Goal: Information Seeking & Learning: Learn about a topic

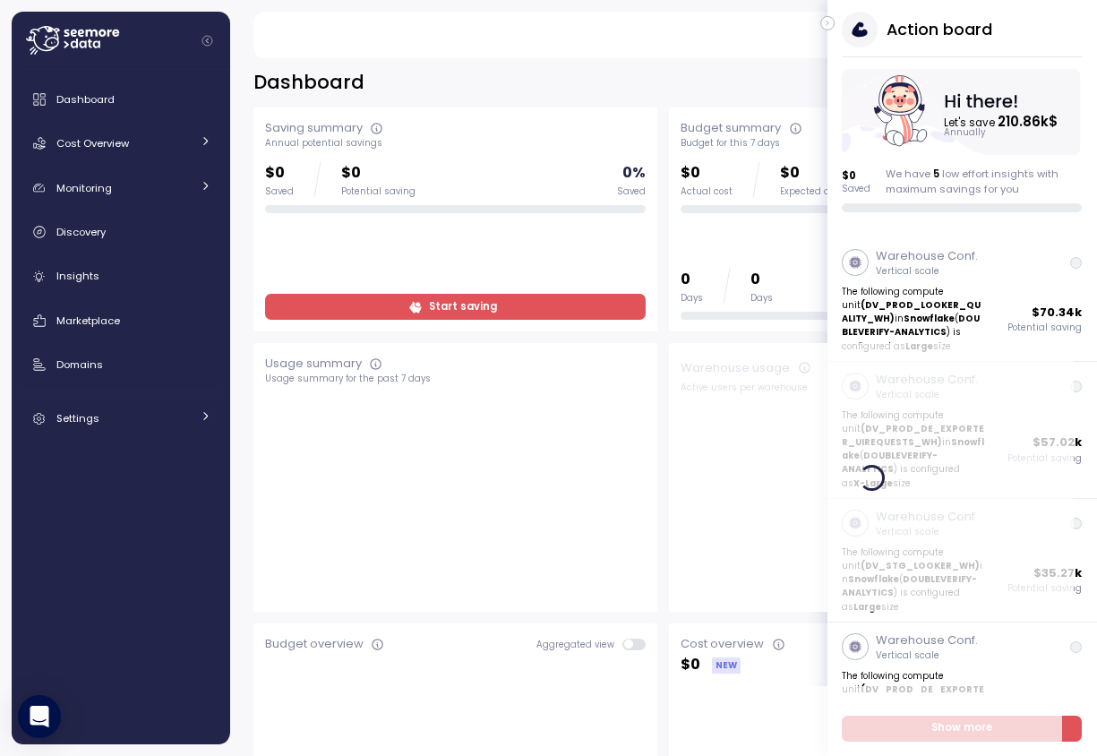
drag, startPoint x: 827, startPoint y: 21, endPoint x: 852, endPoint y: 35, distance: 28.9
click at [827, 21] on icon "button" at bounding box center [828, 23] width 8 height 21
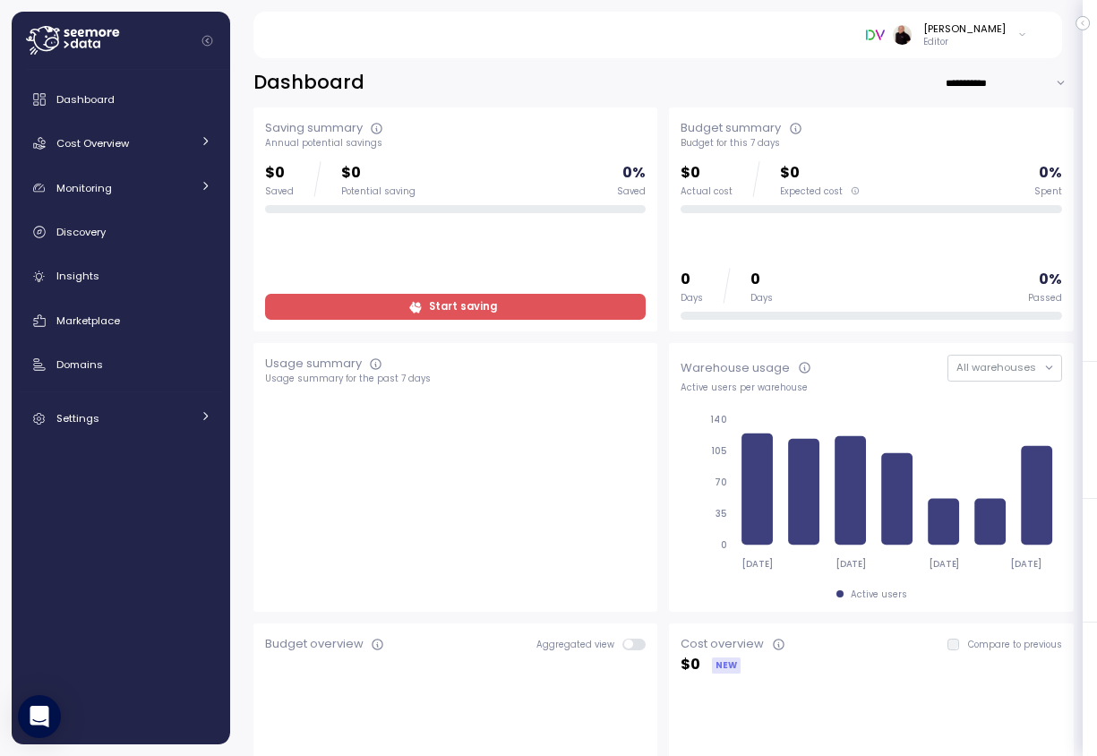
click at [1025, 35] on icon at bounding box center [1022, 34] width 10 height 21
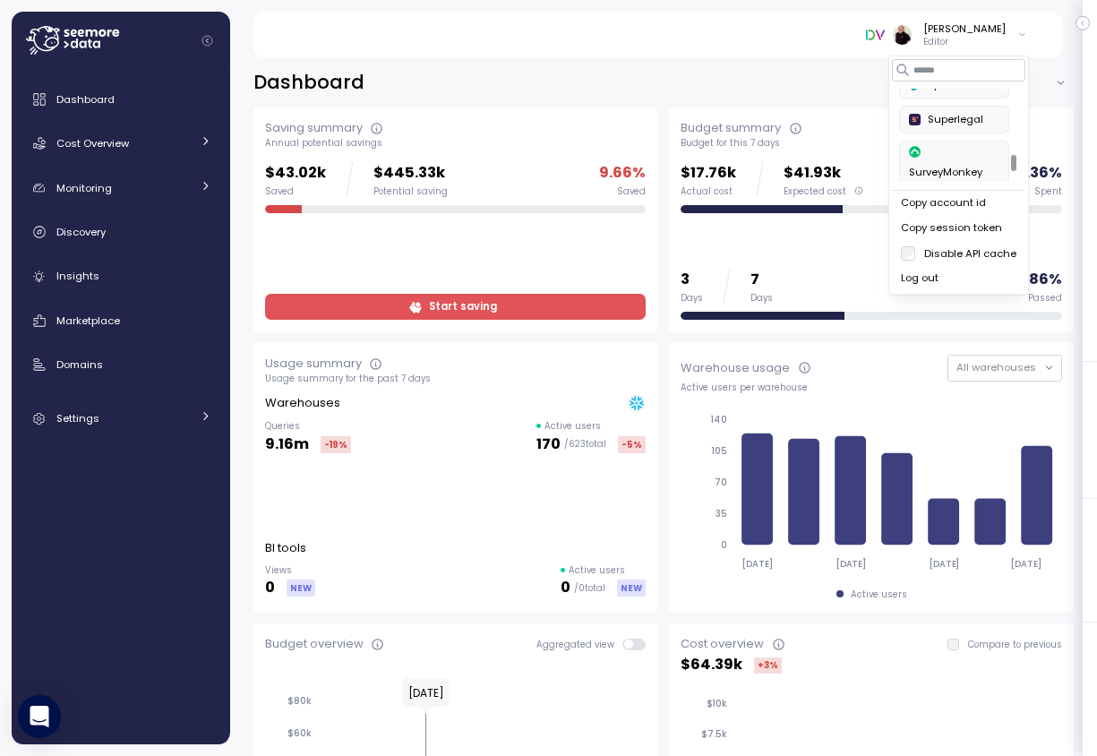
scroll to position [725, 0]
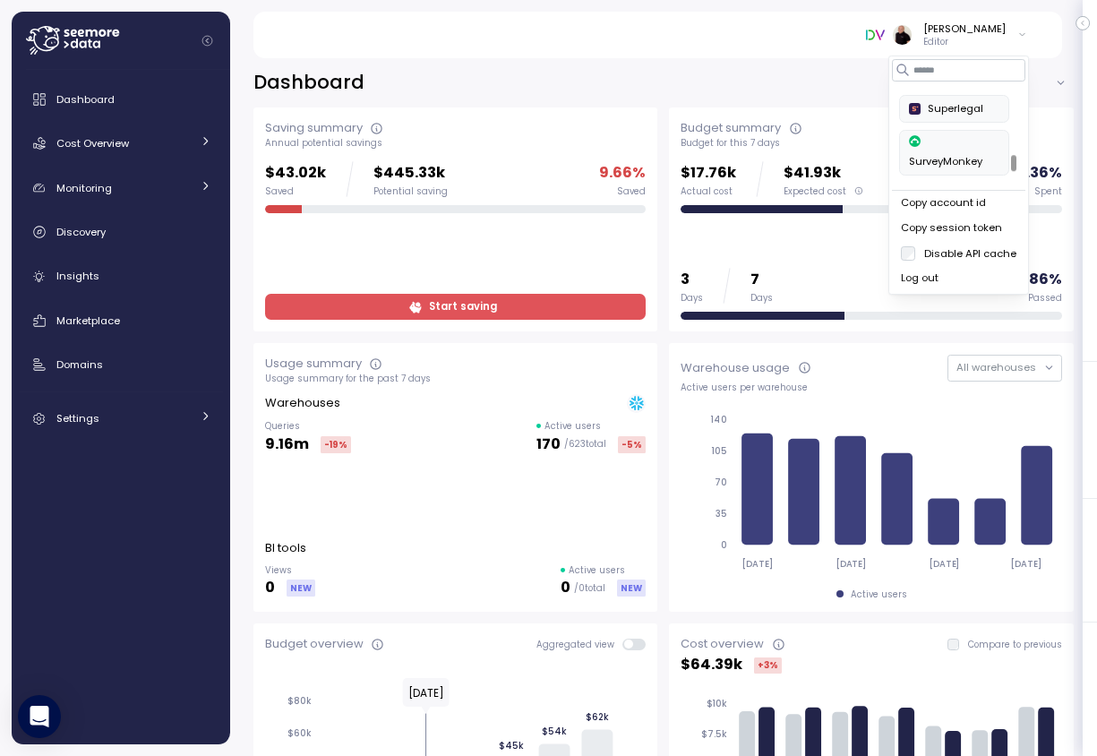
click at [949, 135] on div "SurveyMonkey" at bounding box center [954, 152] width 90 height 35
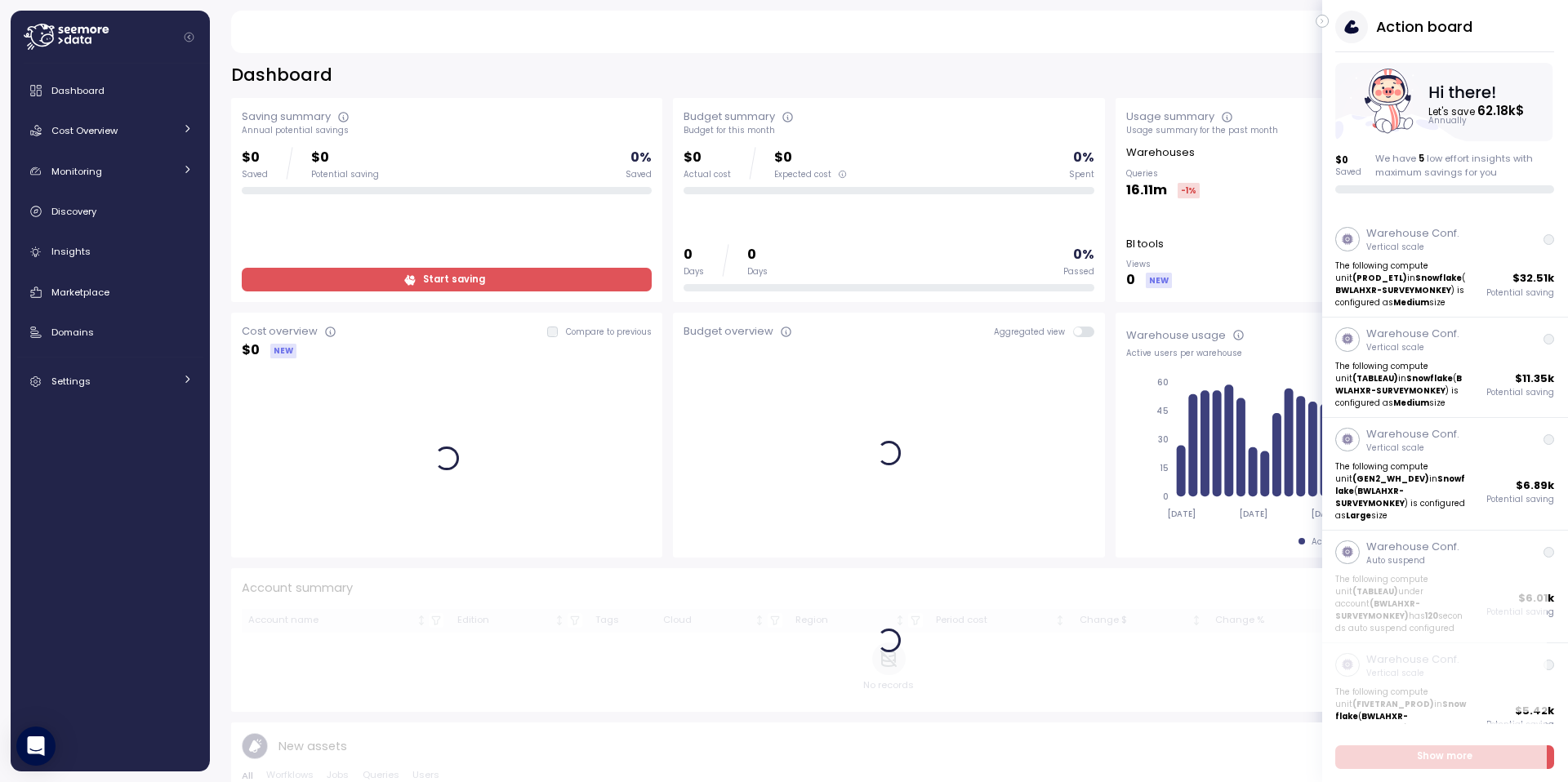
drag, startPoint x: 1323, startPoint y: 19, endPoint x: 1310, endPoint y: 30, distance: 17.0
click at [999, 19] on icon "button" at bounding box center [1322, 21] width 7 height 19
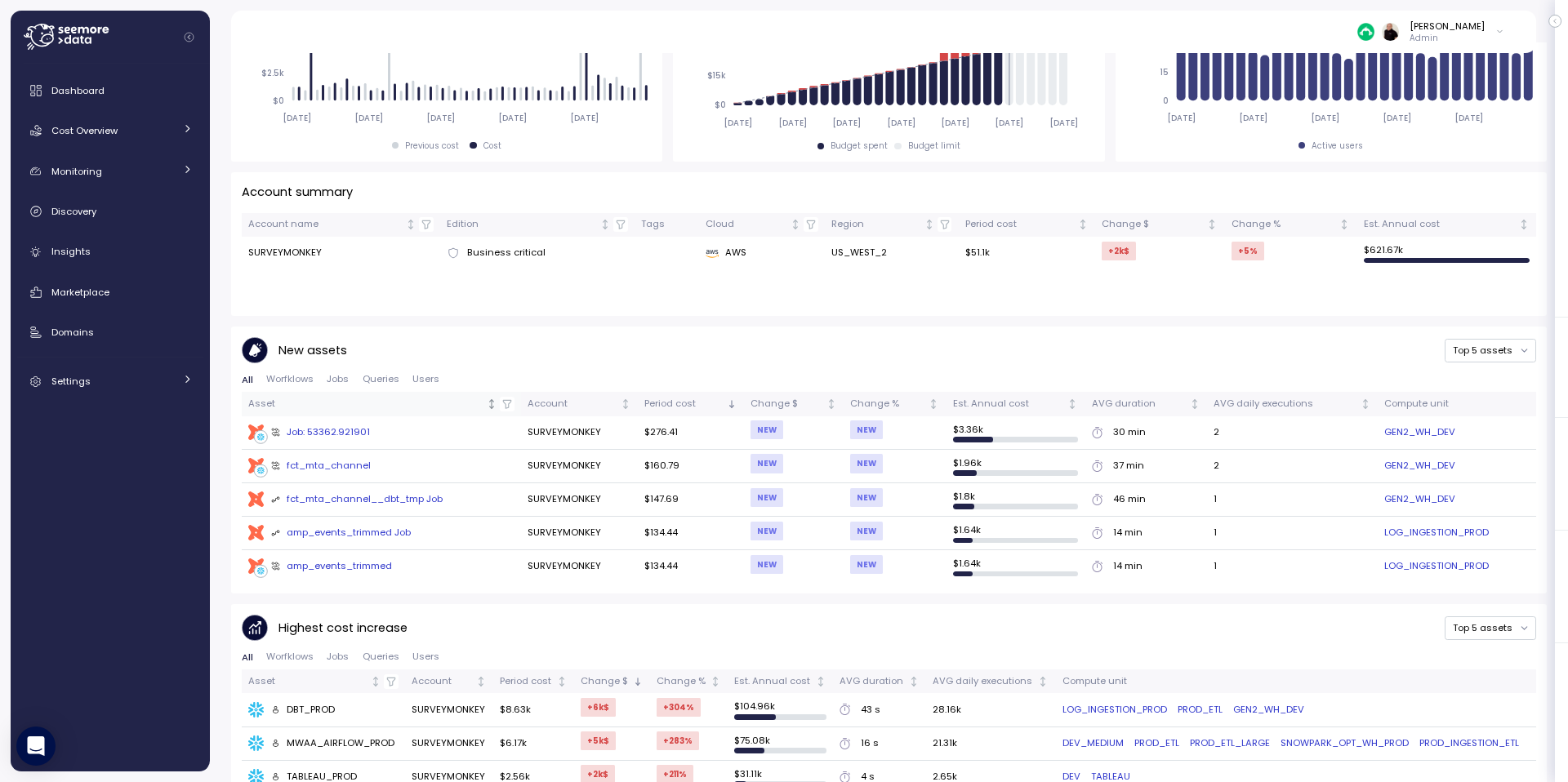
scroll to position [396, 0]
click at [75, 132] on span "Cost Overview" at bounding box center [84, 130] width 67 height 13
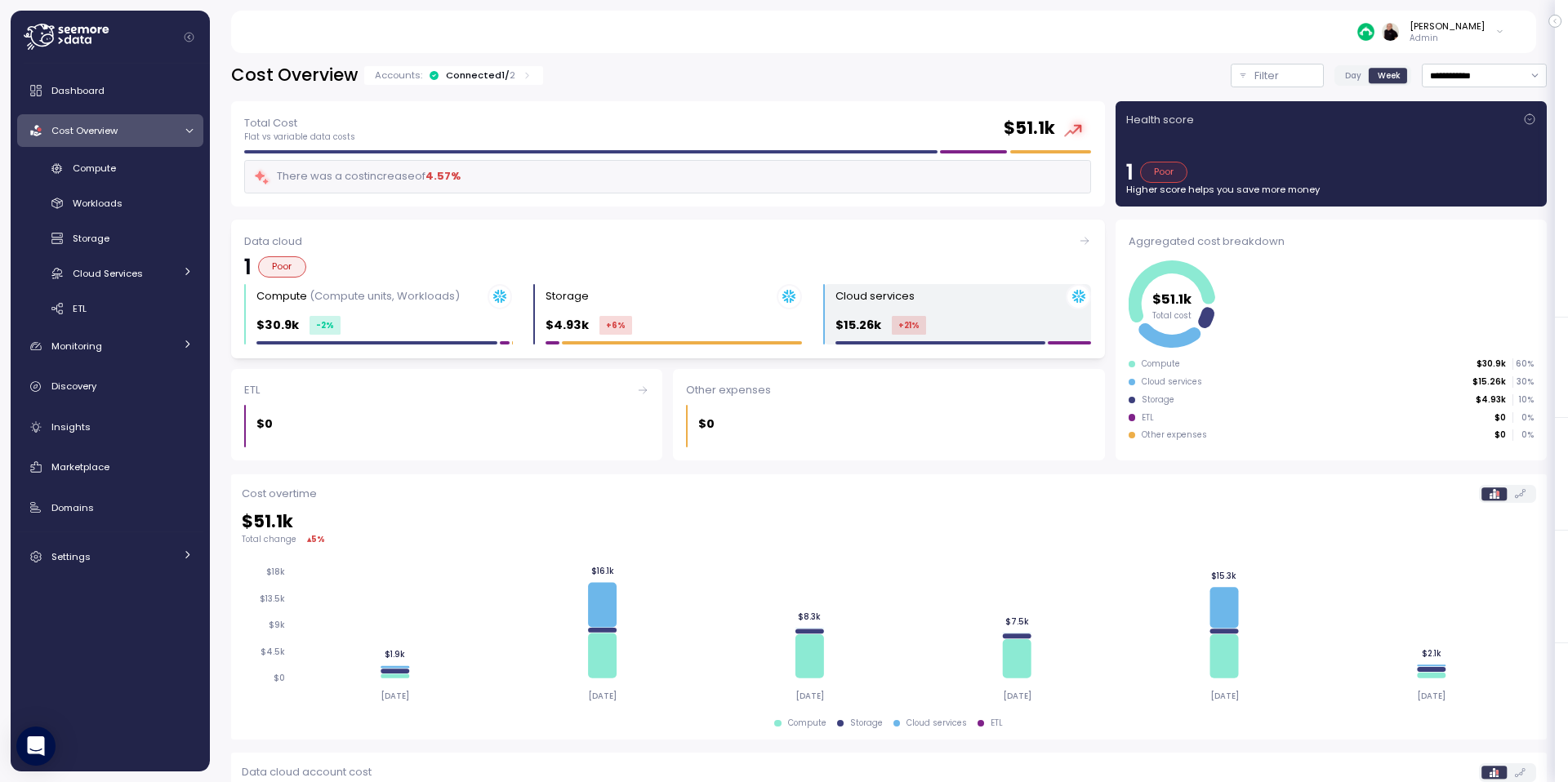
click at [964, 305] on div "Cloud services" at bounding box center [963, 297] width 255 height 26
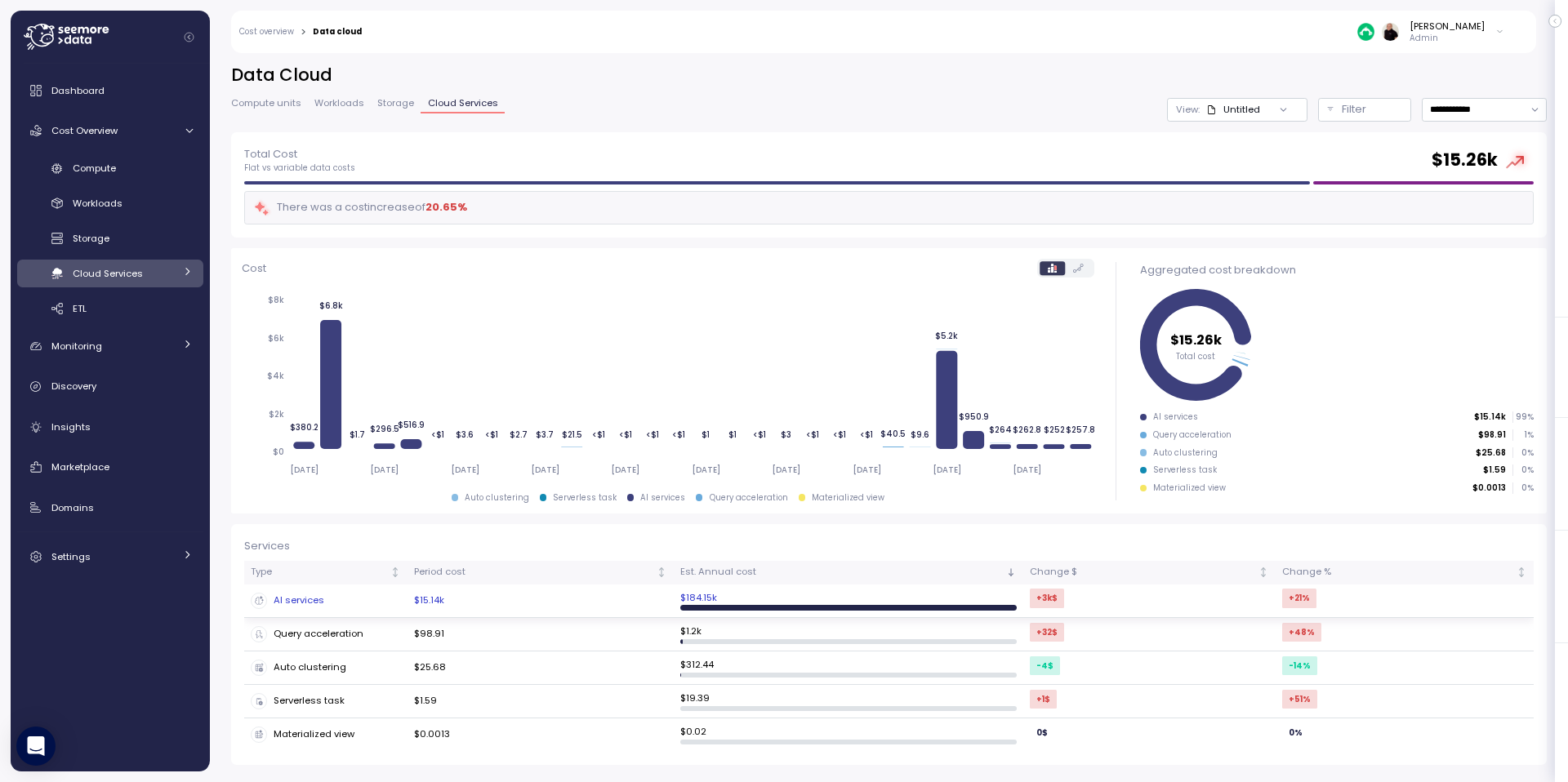
click at [308, 601] on div "AI services" at bounding box center [325, 601] width 150 height 16
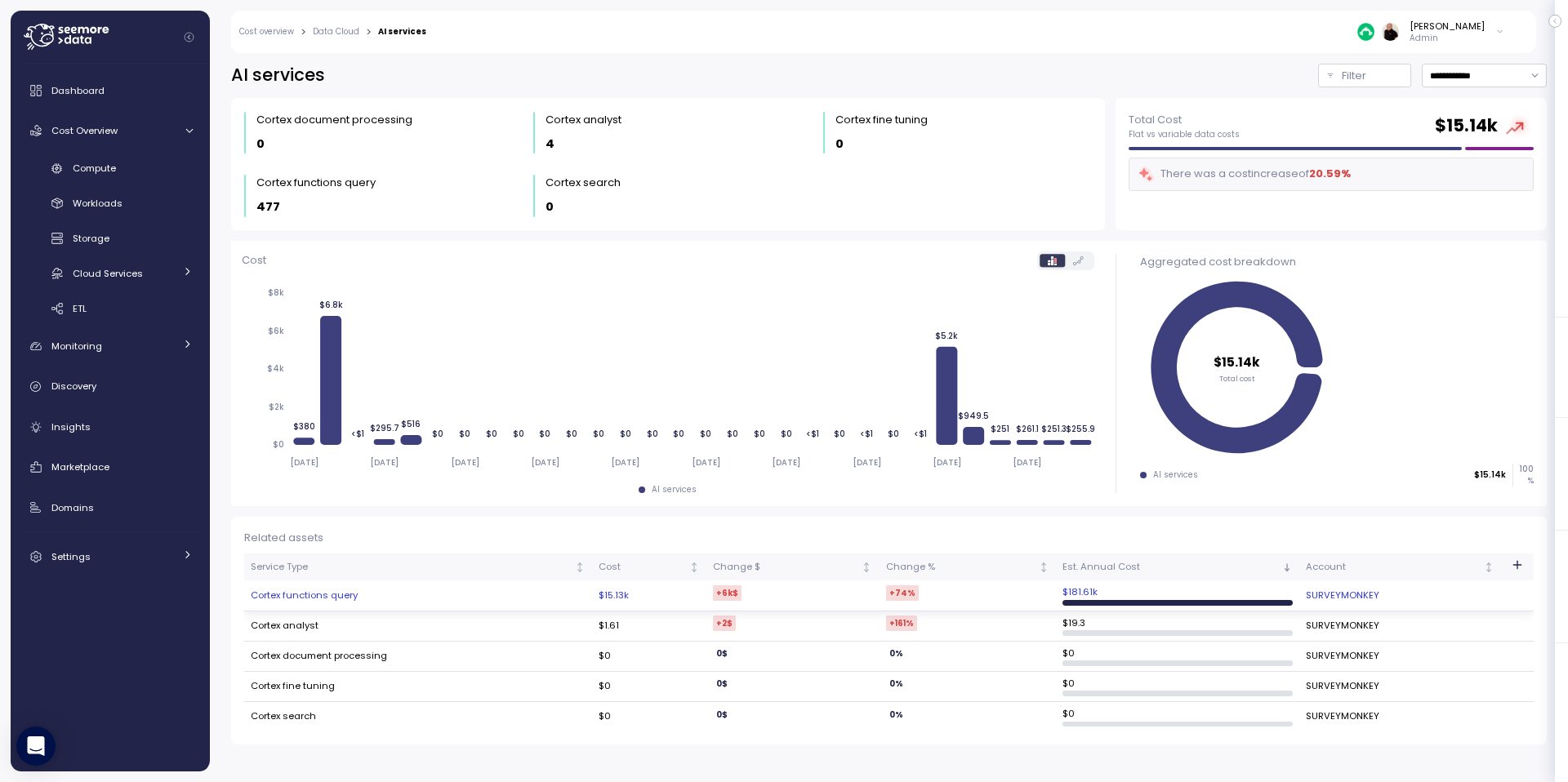
click at [334, 597] on td "Cortex functions query" at bounding box center [418, 595] width 348 height 30
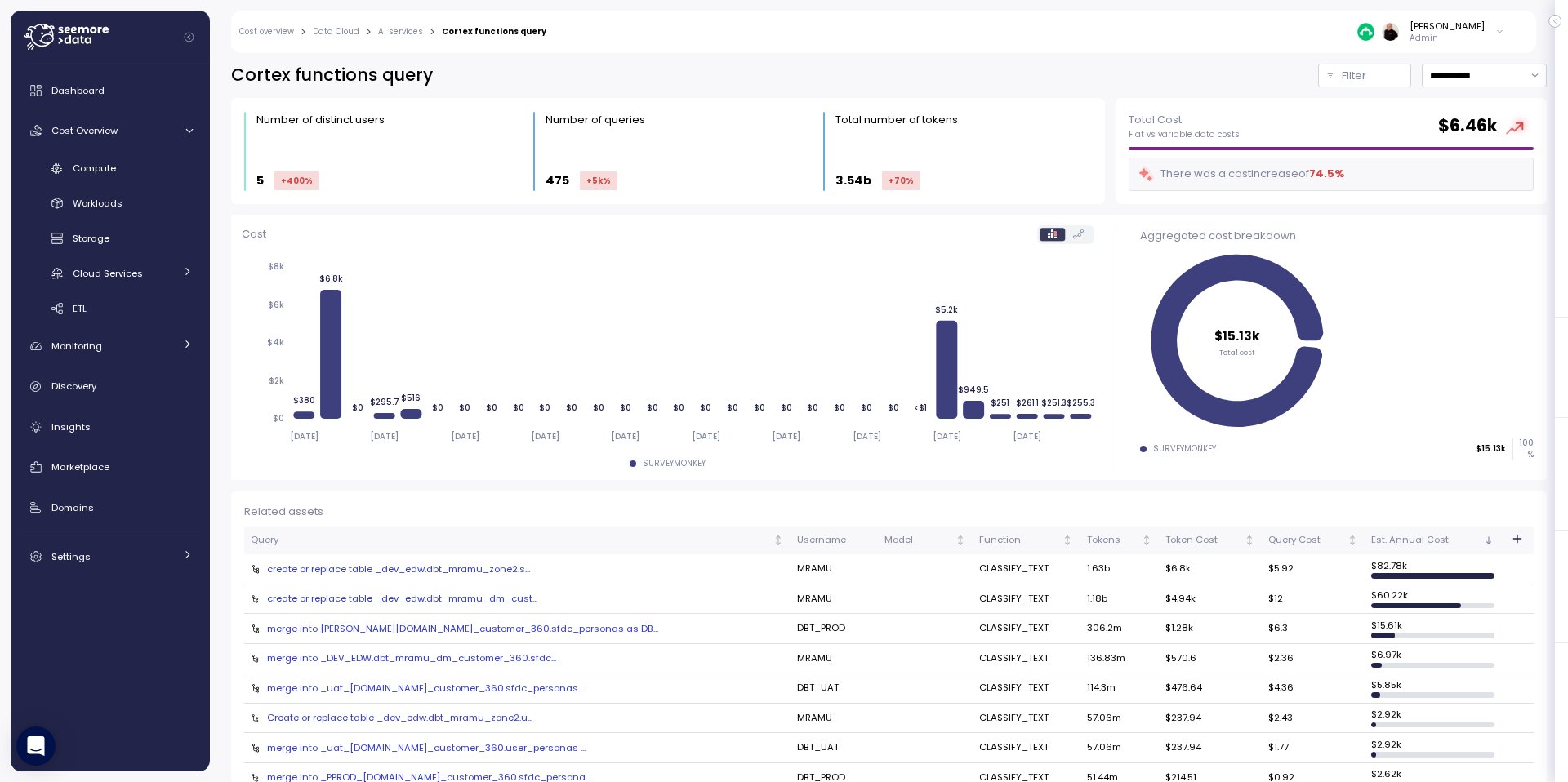
click at [332, 566] on div "create or replace table _dev_edw.dbt_mramu_zone2.s..." at bounding box center [517, 569] width 533 height 13
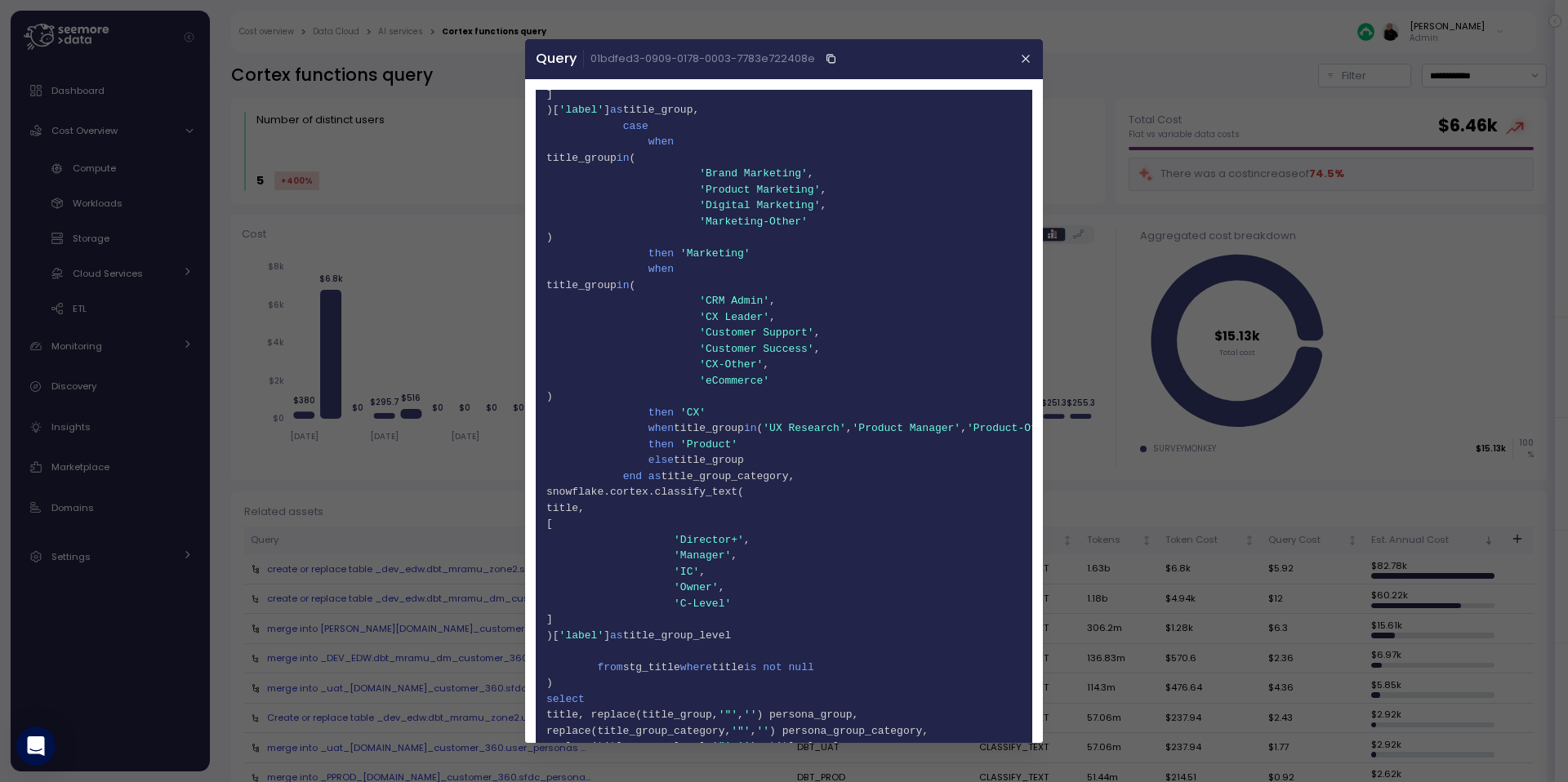
scroll to position [640, 0]
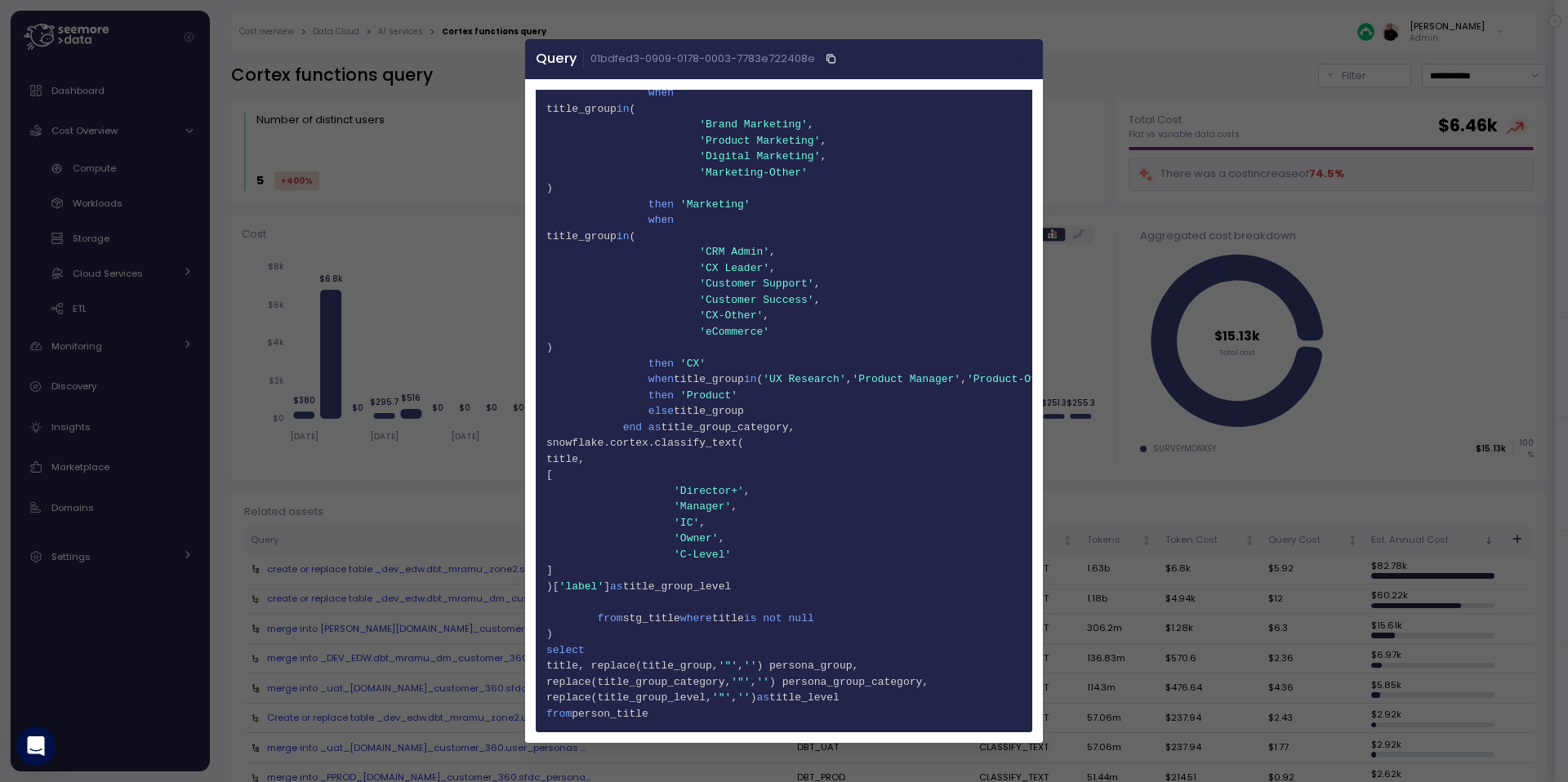
drag, startPoint x: 1024, startPoint y: 57, endPoint x: 1026, endPoint y: 88, distance: 31.1
click at [999, 57] on icon "button" at bounding box center [1026, 59] width 7 height 7
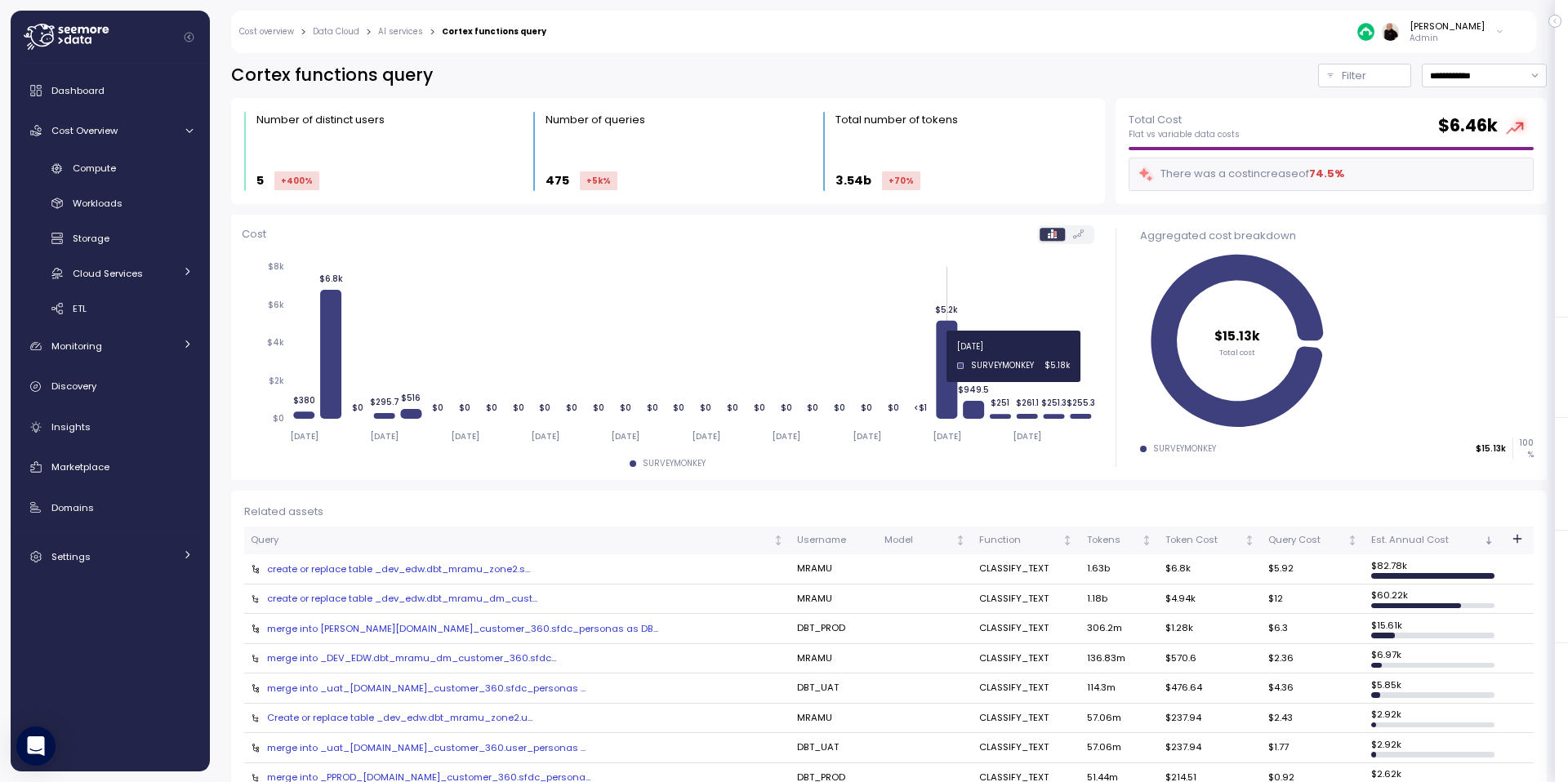
scroll to position [3, 0]
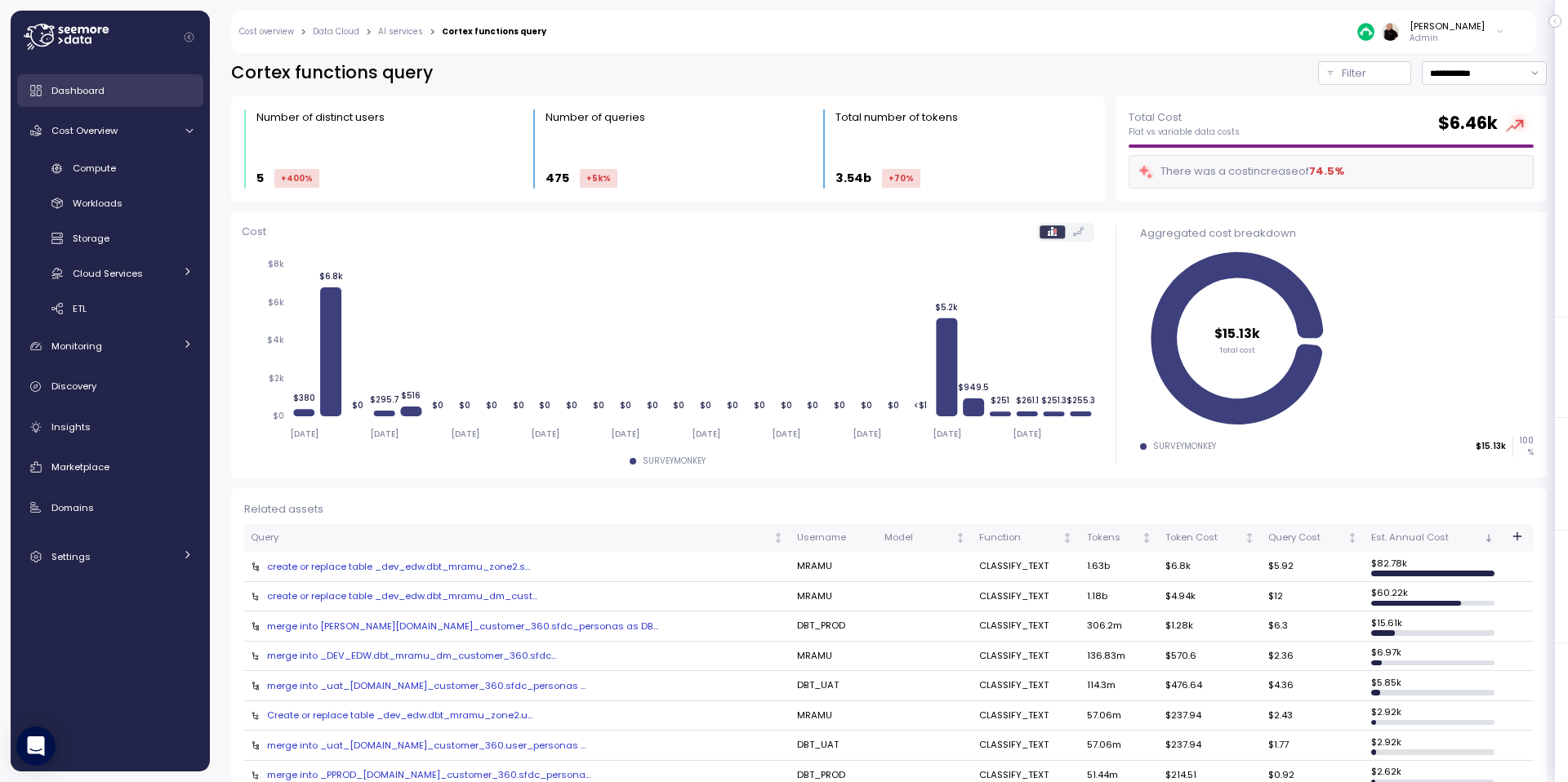
click at [74, 97] on span "Dashboard" at bounding box center [77, 90] width 53 height 13
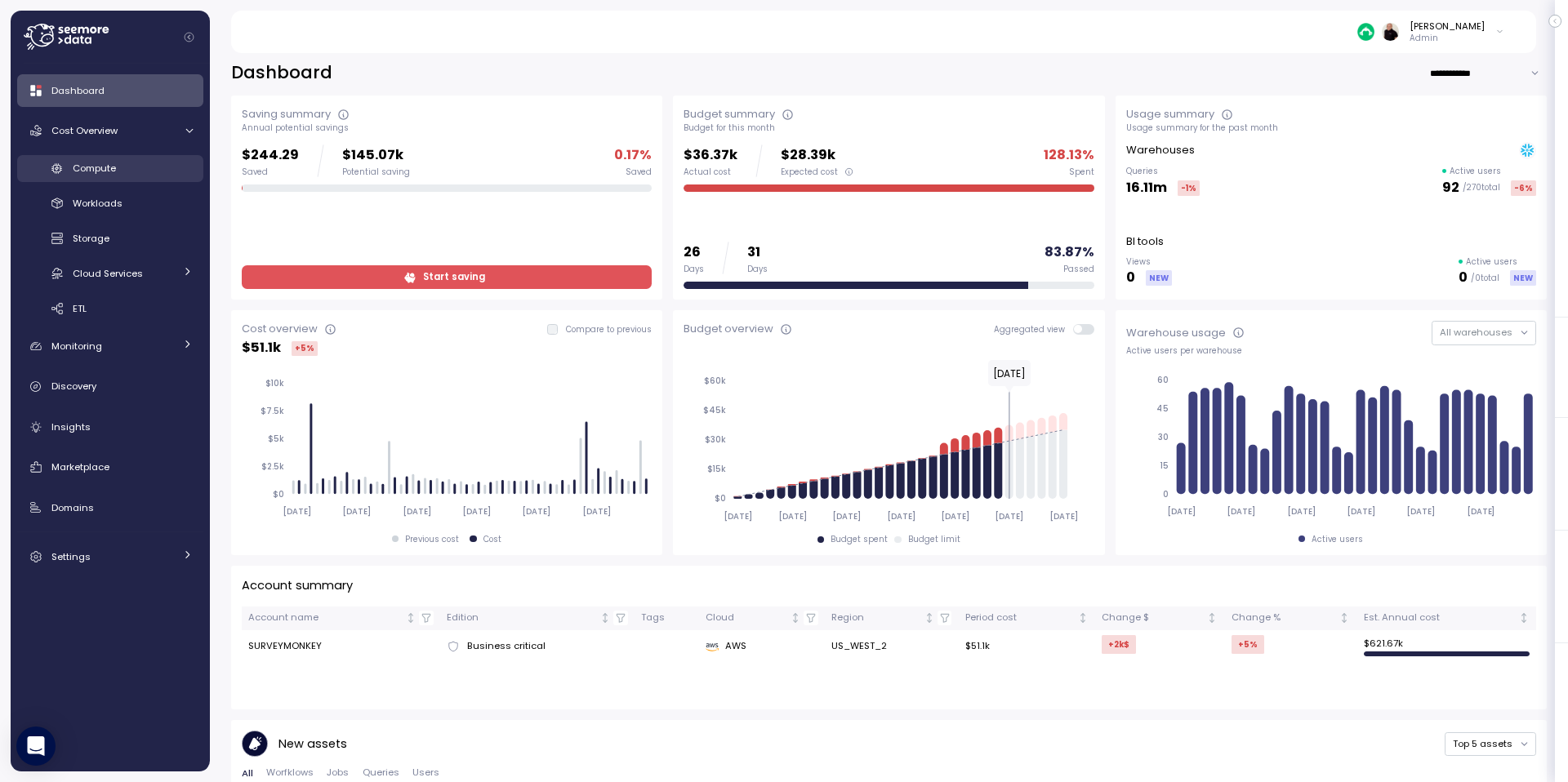
click at [137, 162] on div "Compute" at bounding box center [133, 169] width 120 height 16
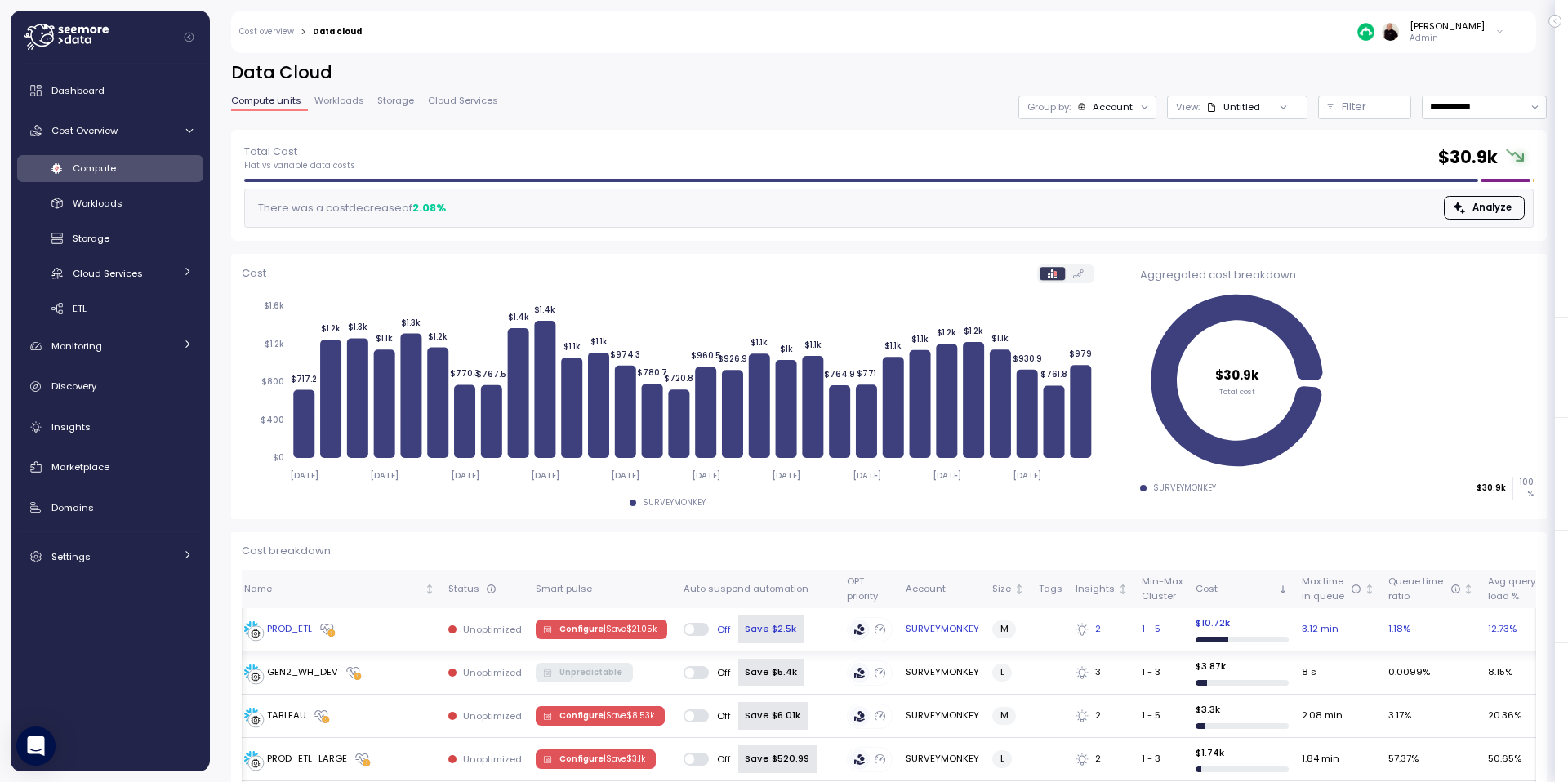
scroll to position [0, 5]
click at [583, 627] on span "Configure | Save $ 21.05k" at bounding box center [606, 630] width 98 height 18
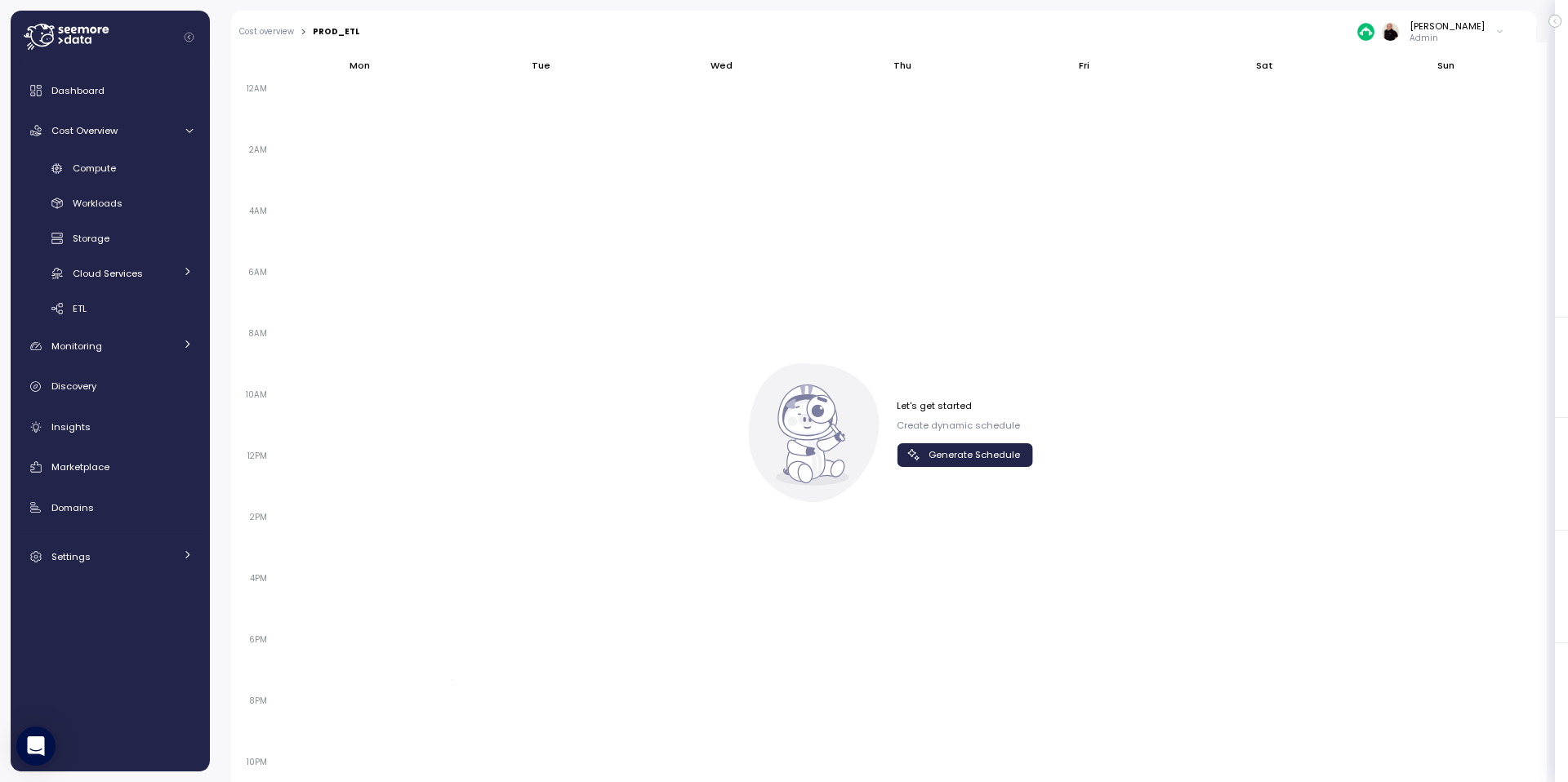
scroll to position [910, 0]
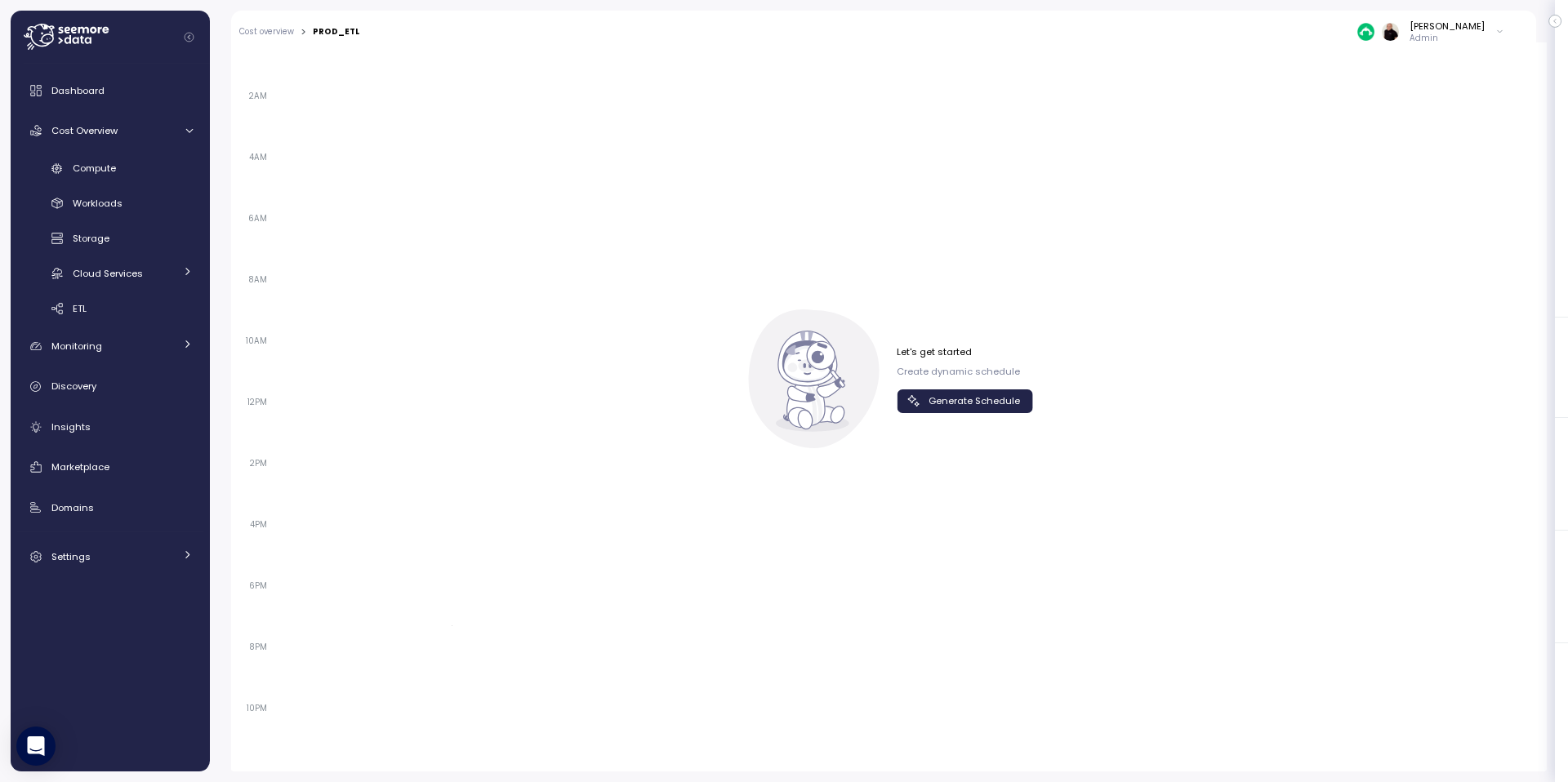
click at [966, 403] on span "Generate Schedule" at bounding box center [974, 401] width 91 height 22
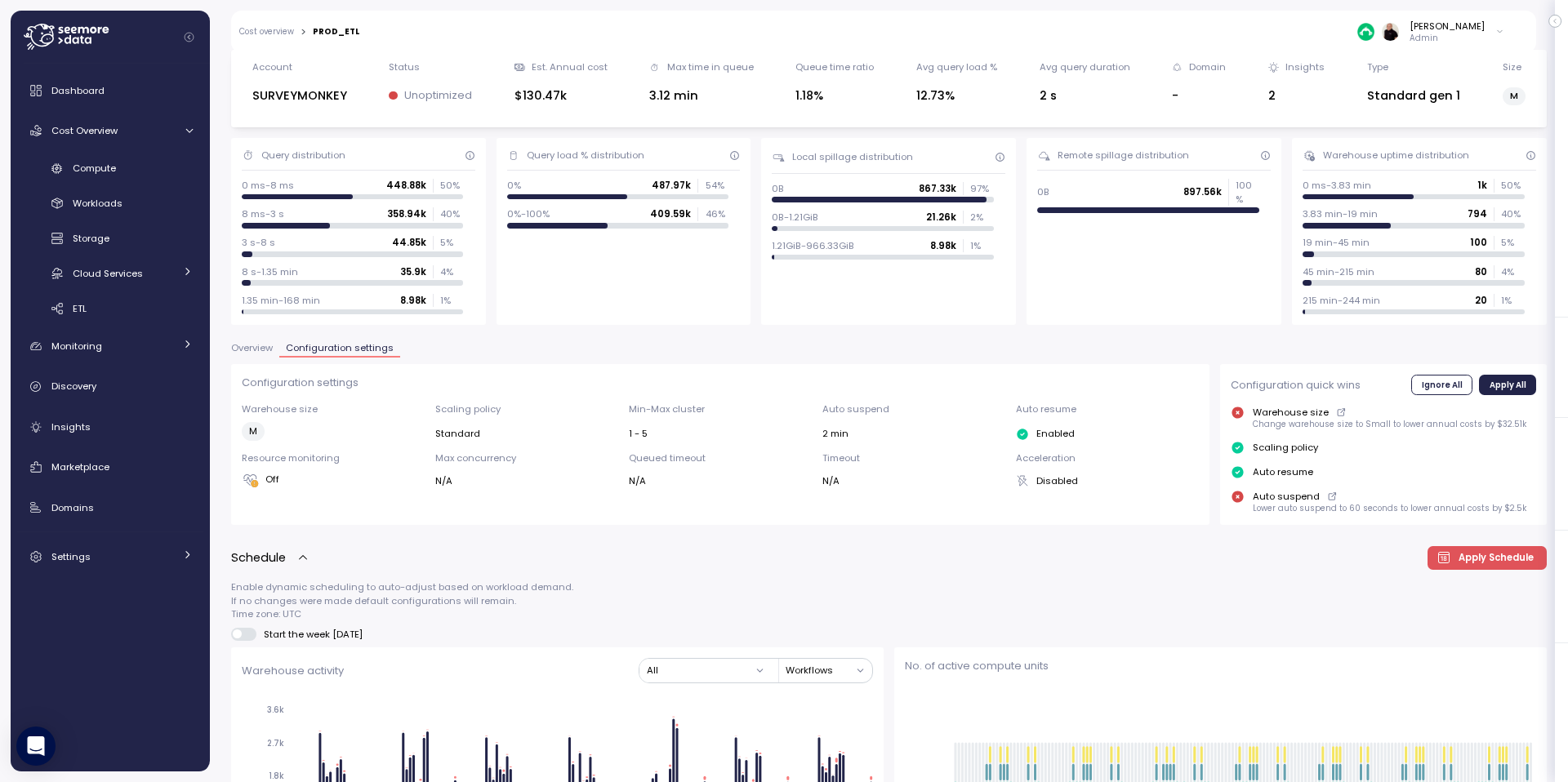
scroll to position [0, 0]
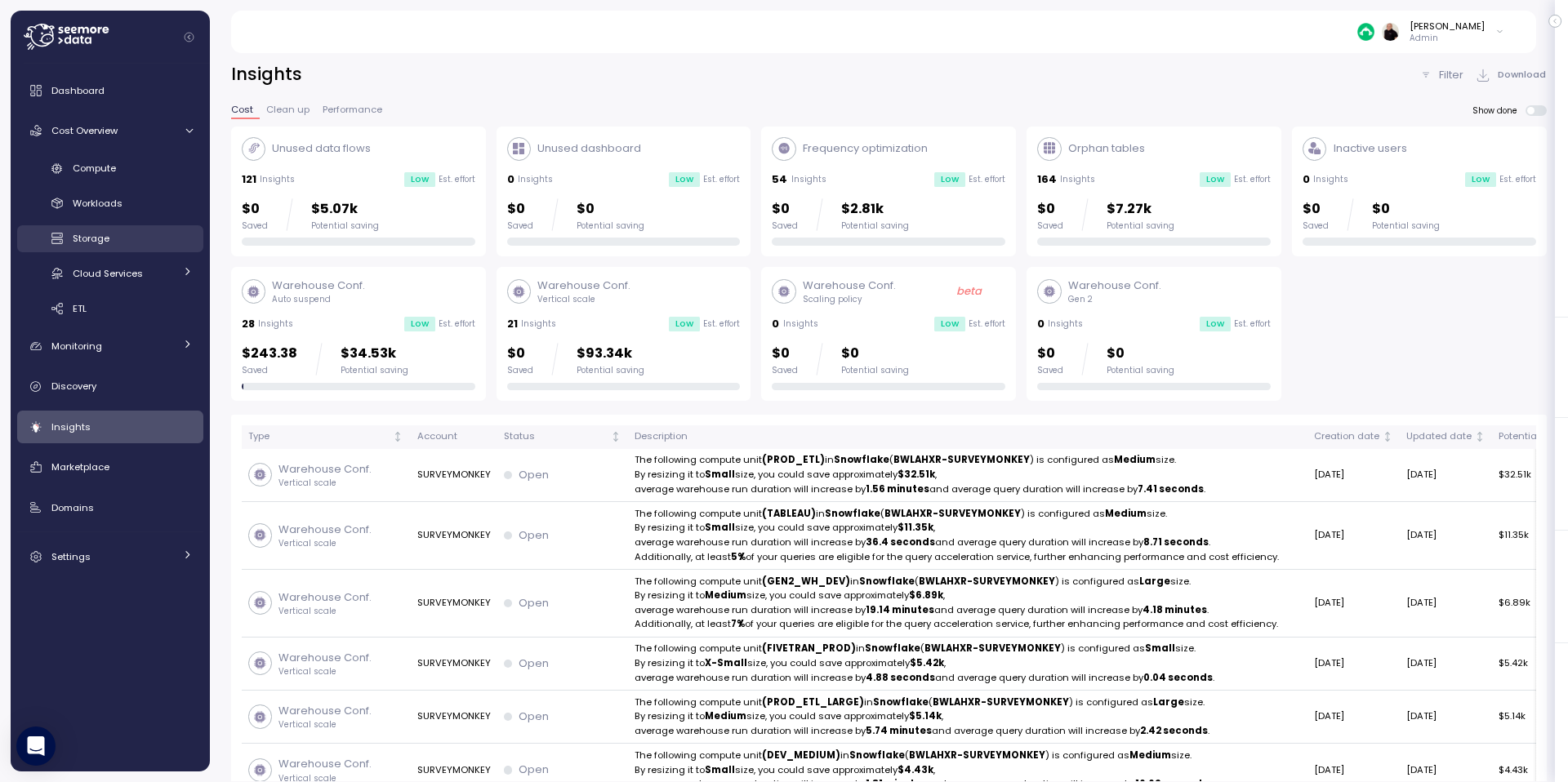
click at [116, 239] on div "Storage" at bounding box center [133, 239] width 120 height 16
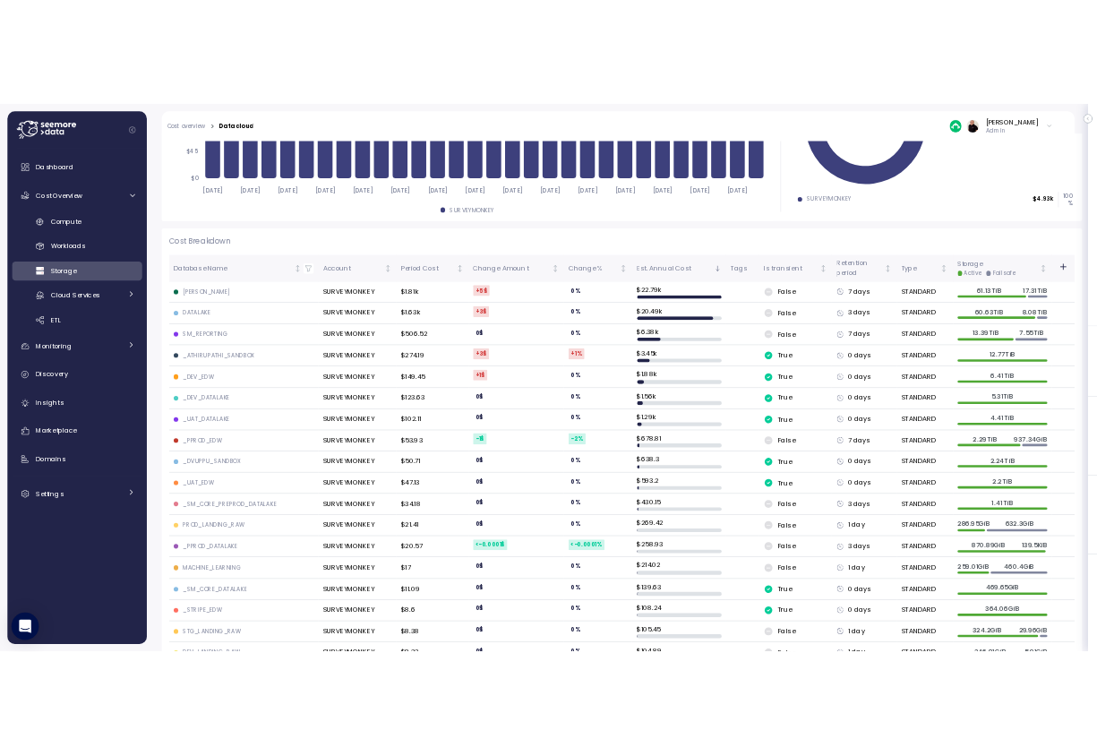
scroll to position [381, 0]
